Goal: Navigation & Orientation: Find specific page/section

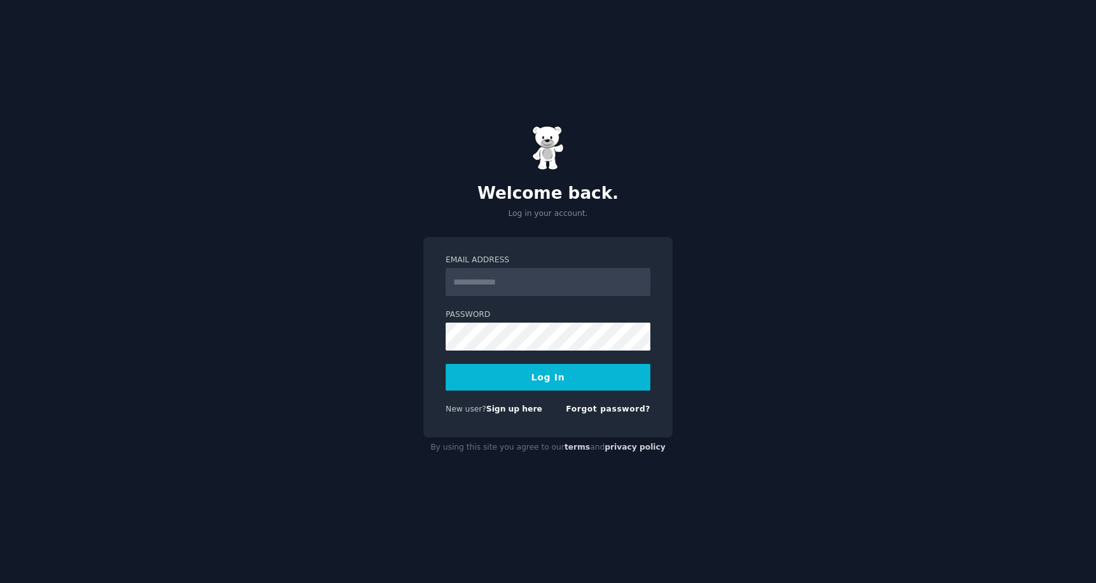
type input "**********"
click at [547, 378] on button "Log In" at bounding box center [547, 377] width 205 height 27
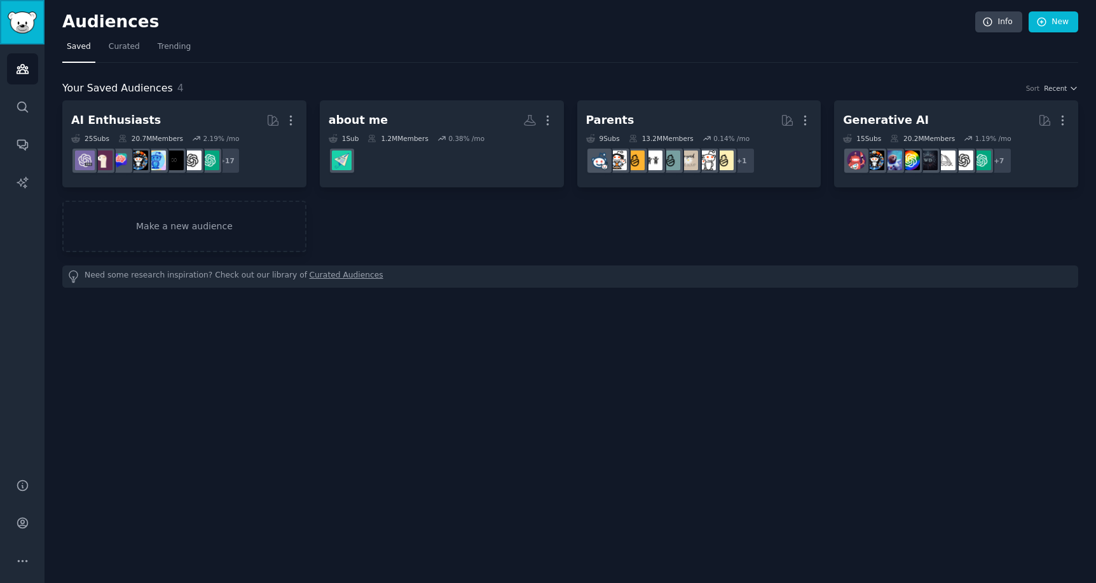
click at [21, 24] on img "Sidebar" at bounding box center [22, 22] width 29 height 22
click at [118, 47] on span "Curated" at bounding box center [124, 46] width 31 height 11
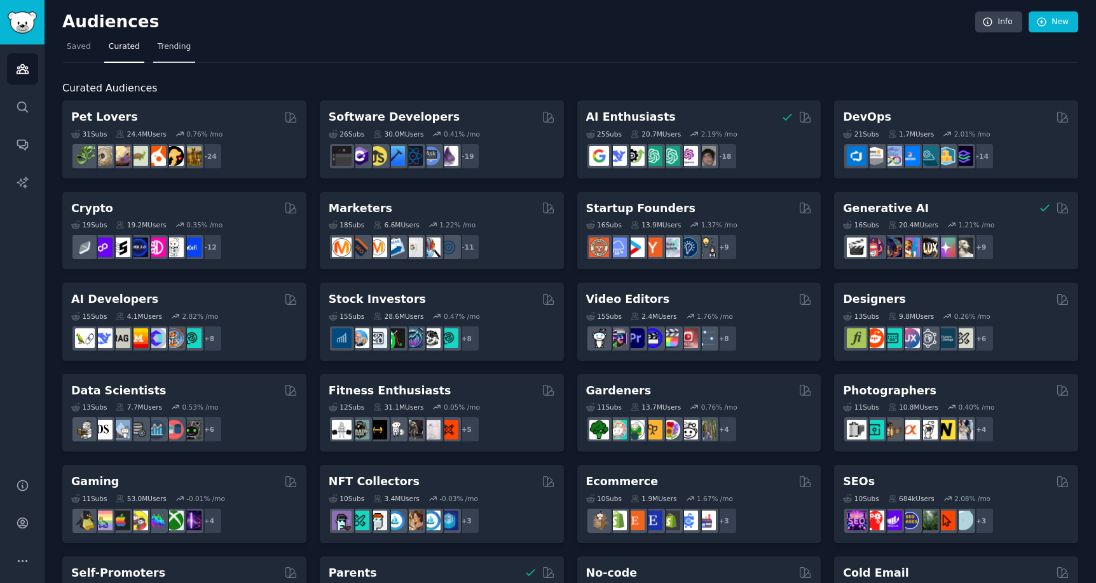
click at [170, 51] on span "Trending" at bounding box center [174, 46] width 33 height 11
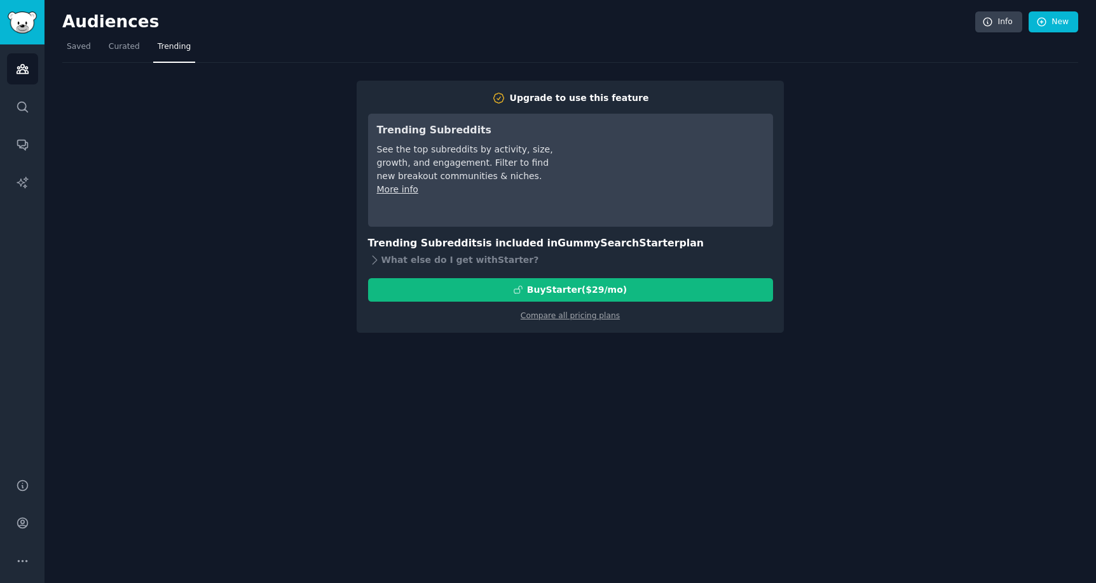
drag, startPoint x: 114, startPoint y: 53, endPoint x: 97, endPoint y: 51, distance: 17.3
click at [114, 53] on link "Curated" at bounding box center [124, 50] width 40 height 26
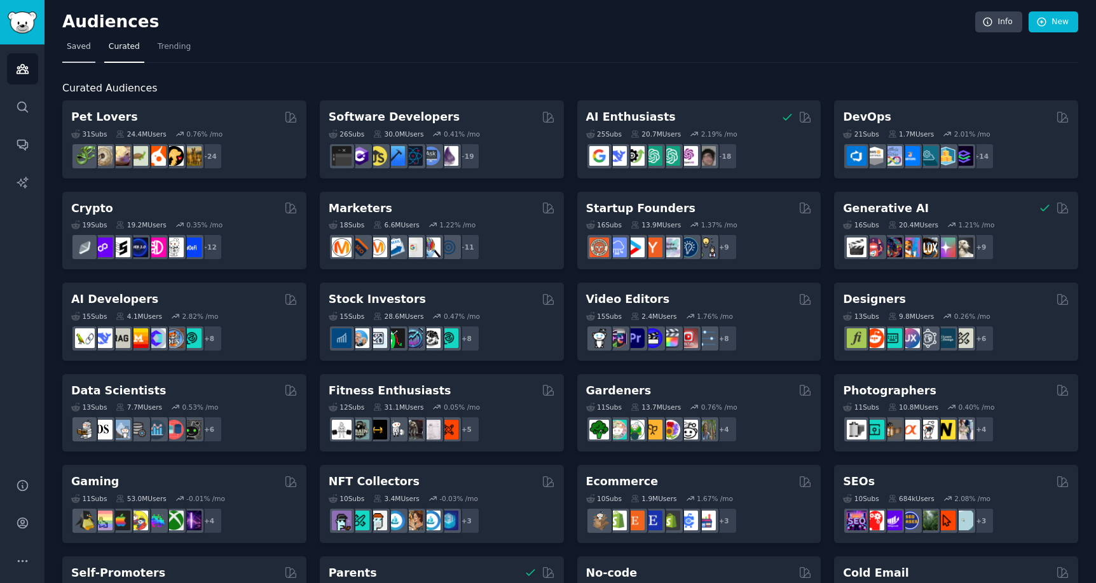
click at [72, 57] on link "Saved" at bounding box center [78, 50] width 33 height 26
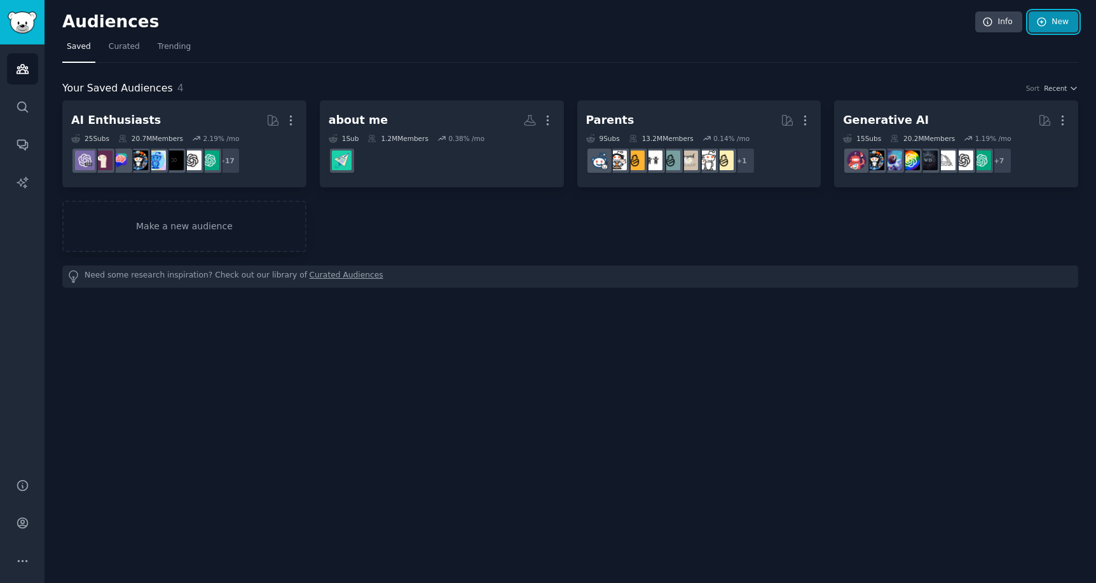
click at [1042, 25] on icon at bounding box center [1041, 22] width 8 height 8
